Goal: Information Seeking & Learning: Learn about a topic

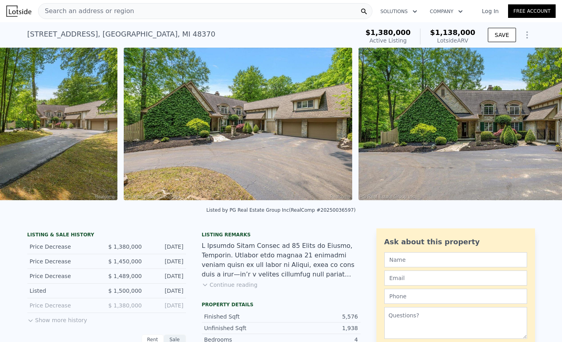
scroll to position [0, 1441]
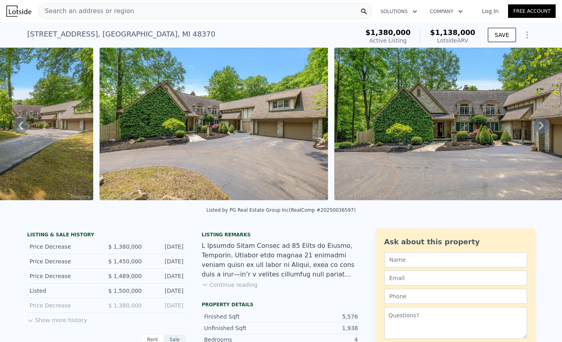
drag, startPoint x: 459, startPoint y: 37, endPoint x: 427, endPoint y: 36, distance: 32.6
click at [427, 36] on div "$1,138,000 Lotside ARV" at bounding box center [447, 37] width 55 height 16
copy div "Lotside ARV"
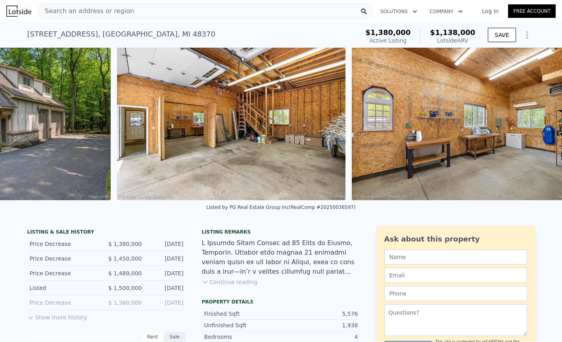
scroll to position [0, 20865]
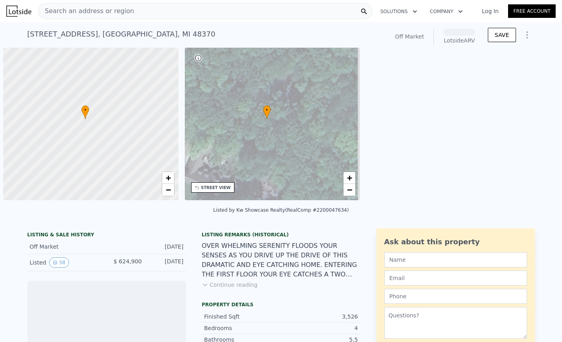
scroll to position [0, 3]
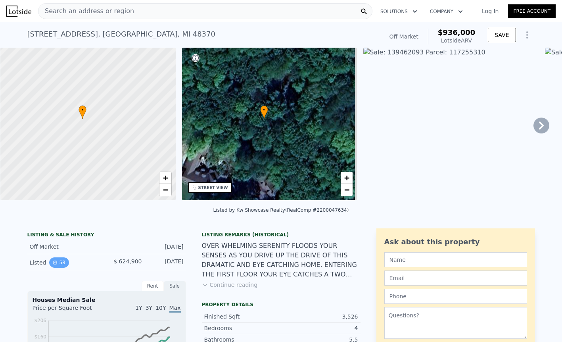
click at [69, 257] on button "58" at bounding box center [58, 262] width 19 height 10
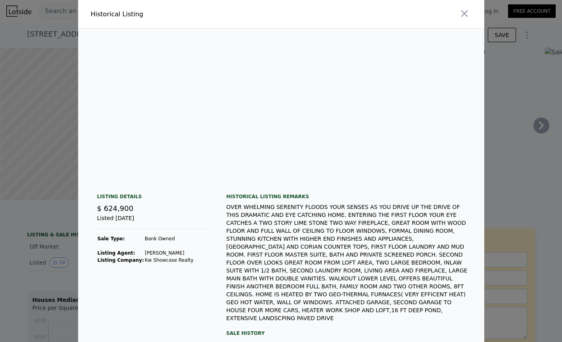
scroll to position [0, 1082]
click at [229, 143] on img at bounding box center [259, 105] width 127 height 152
click at [209, 29] on img at bounding box center [259, 105] width 127 height 152
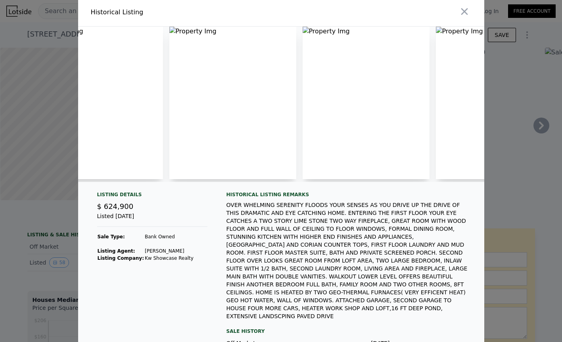
scroll to position [0, 0]
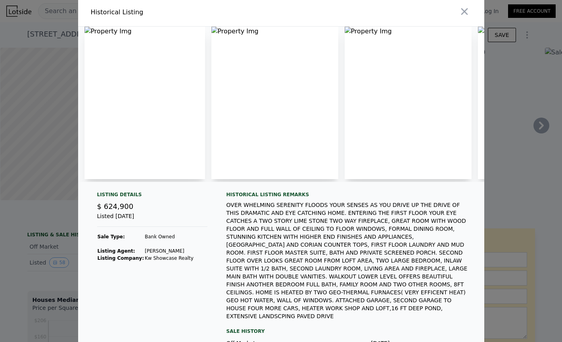
click at [118, 27] on img at bounding box center [145, 103] width 121 height 152
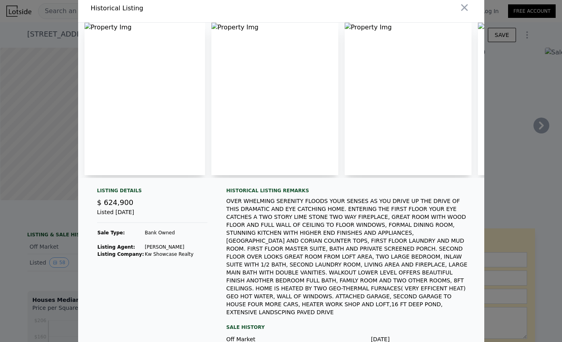
click at [484, 73] on div at bounding box center [281, 171] width 562 height 342
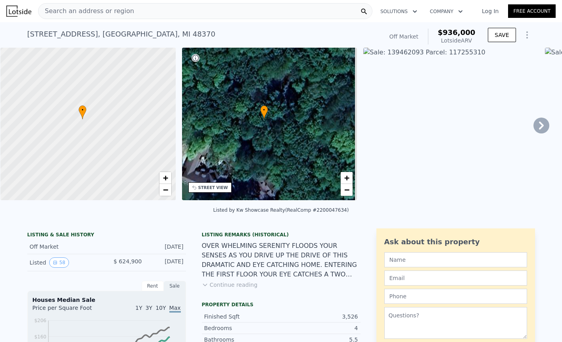
click at [243, 271] on div "Listing Remarks (Historical) Continue reading" at bounding box center [281, 264] width 159 height 67
click at [236, 281] on button "Continue reading" at bounding box center [230, 285] width 56 height 8
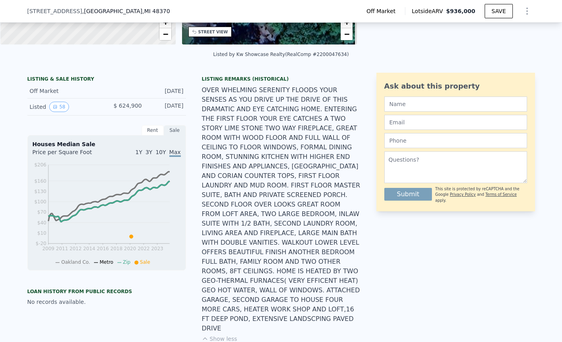
scroll to position [170, 0]
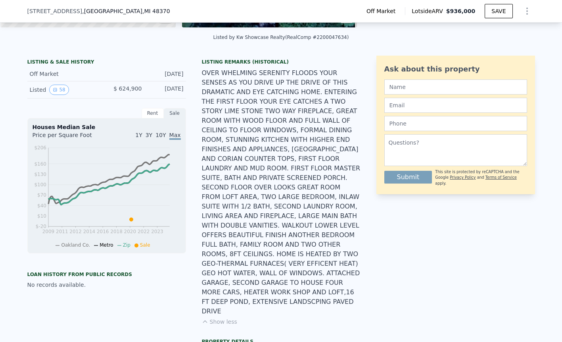
drag, startPoint x: 42, startPoint y: 11, endPoint x: 109, endPoint y: 7, distance: 66.4
click at [109, 7] on div "[STREET_ADDRESS] Off Market Lotside ARV $936,000 SAVE" at bounding box center [281, 11] width 562 height 23
copy span "[STREET_ADDRESS]"
